Goal: Task Accomplishment & Management: Manage account settings

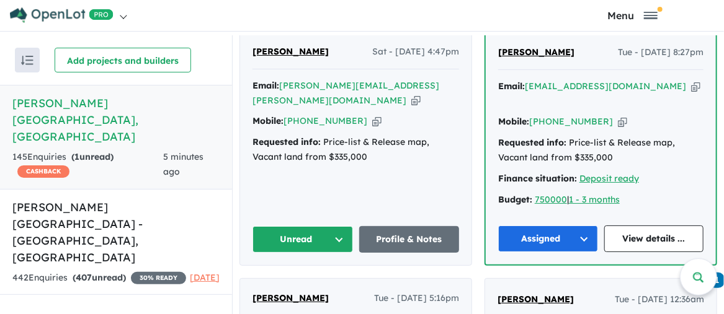
scroll to position [558, 0]
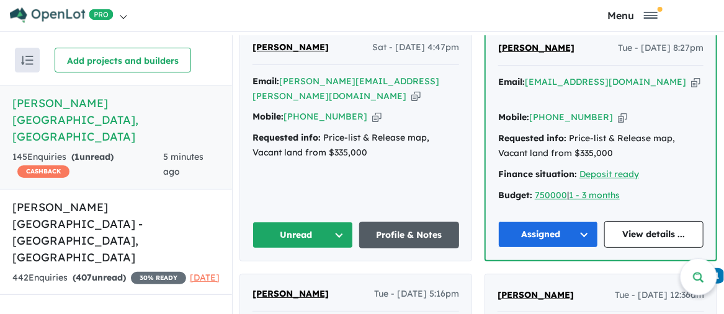
click at [405, 222] on link "Profile & Notes" at bounding box center [409, 235] width 100 height 27
